Goal: Information Seeking & Learning: Learn about a topic

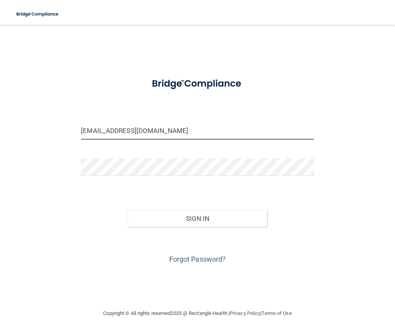
click at [236, 135] on input "[EMAIL_ADDRESS][DOMAIN_NAME]" at bounding box center [197, 130] width 232 height 17
type input "[EMAIL_ADDRESS][DOMAIN_NAME]"
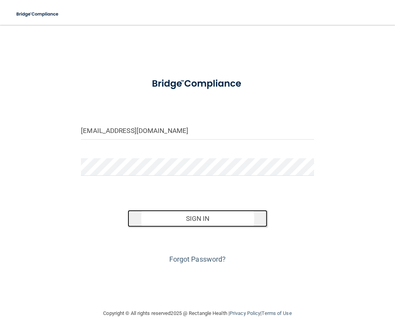
click at [201, 217] on button "Sign In" at bounding box center [198, 218] width 140 height 17
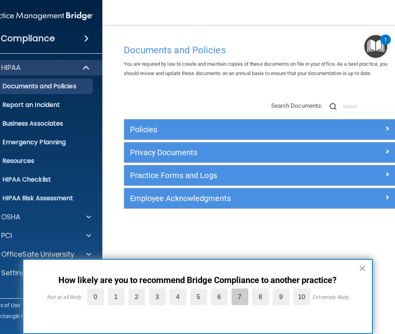
click at [241, 294] on label "7" at bounding box center [239, 296] width 17 height 17
click at [222, 290] on input "7" at bounding box center [222, 290] width 0 height 0
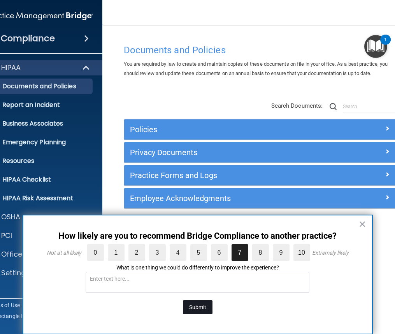
click at [203, 305] on button "Submit" at bounding box center [198, 307] width 30 height 14
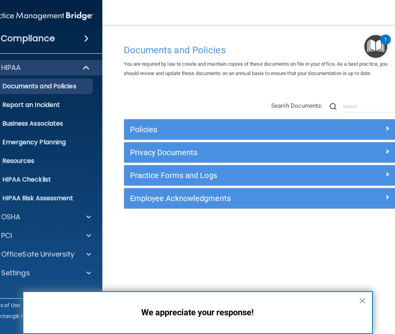
click at [362, 297] on button "×" at bounding box center [361, 300] width 7 height 12
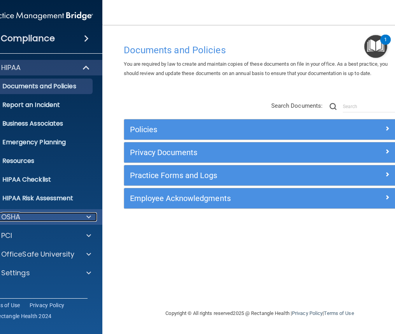
click at [89, 214] on span at bounding box center [88, 216] width 5 height 9
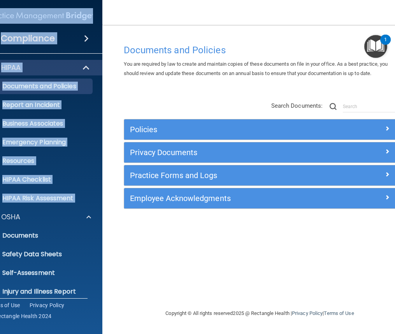
drag, startPoint x: 0, startPoint y: 211, endPoint x: -114, endPoint y: 196, distance: 114.9
click at [0, 196] on html "Compliance HIPAA Documents and Policies Report an Incident Business Associates …" at bounding box center [197, 167] width 395 height 334
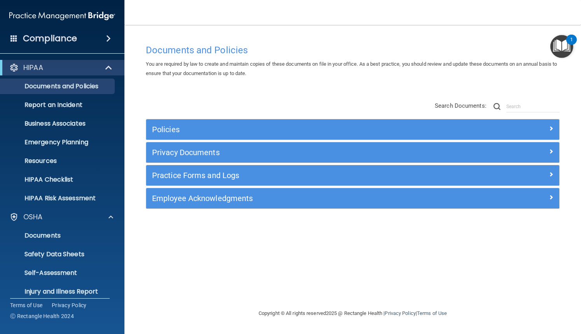
click at [169, 248] on div "Documents and Policies You are required by law to create and maintain copies of…" at bounding box center [352, 174] width 425 height 268
click at [68, 269] on p "Self-Assessment" at bounding box center [58, 273] width 106 height 8
